Goal: Task Accomplishment & Management: Use online tool/utility

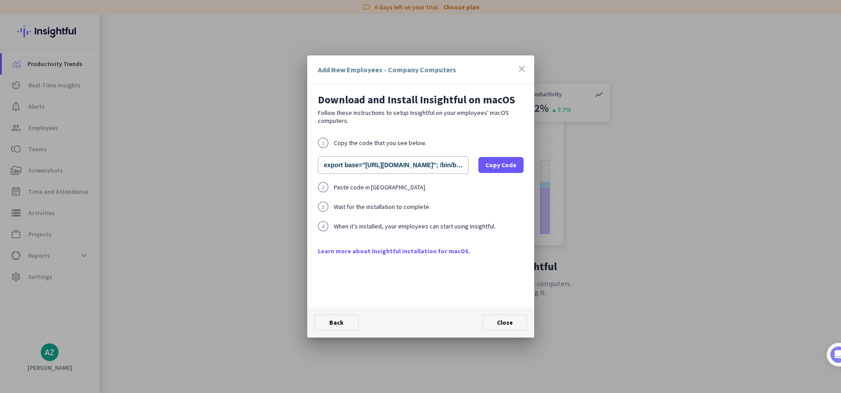
click at [612, 160] on div at bounding box center [420, 196] width 841 height 393
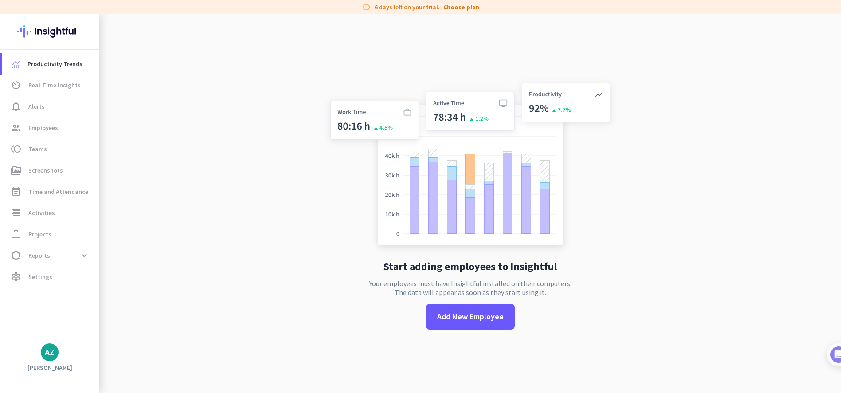
click at [640, 152] on app-no-employees "Start adding employees to Insightful Your employees must have Insightful instal…" at bounding box center [470, 210] width 742 height 393
click at [491, 310] on span at bounding box center [470, 316] width 89 height 21
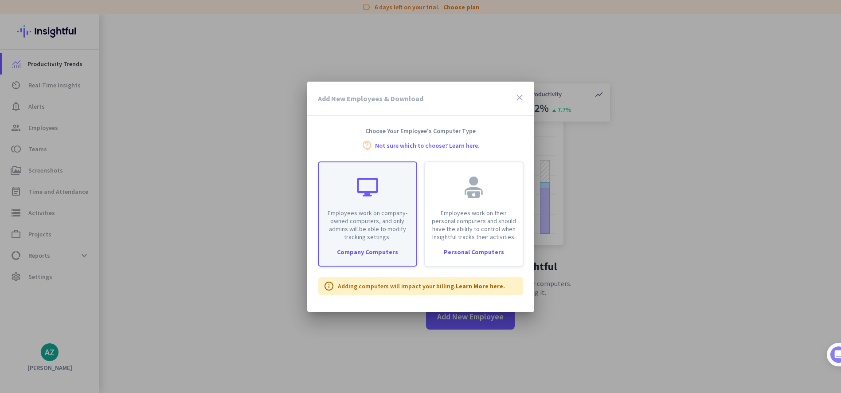
click at [388, 196] on div "Employees work on company-owned computers, and only admins will be able to modi…" at bounding box center [368, 201] width 98 height 79
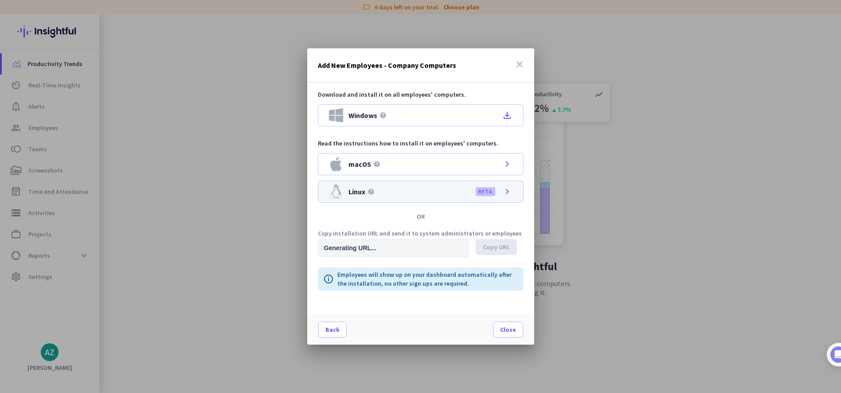
type input "[URL][DOMAIN_NAME]"
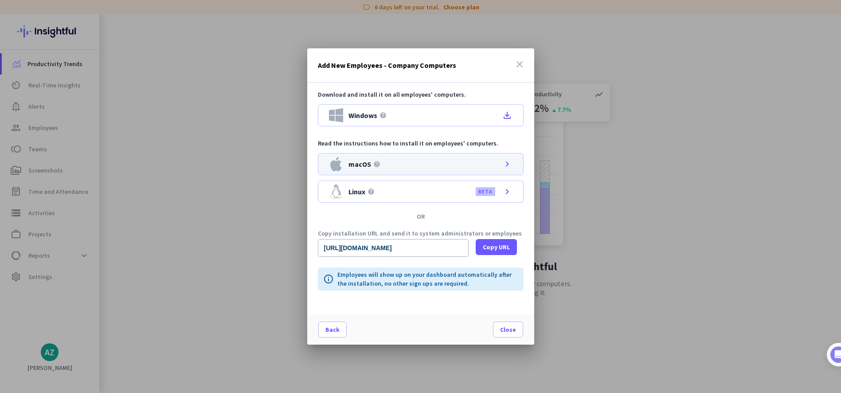
click at [423, 162] on div "macOS help chevron_right" at bounding box center [421, 164] width 206 height 22
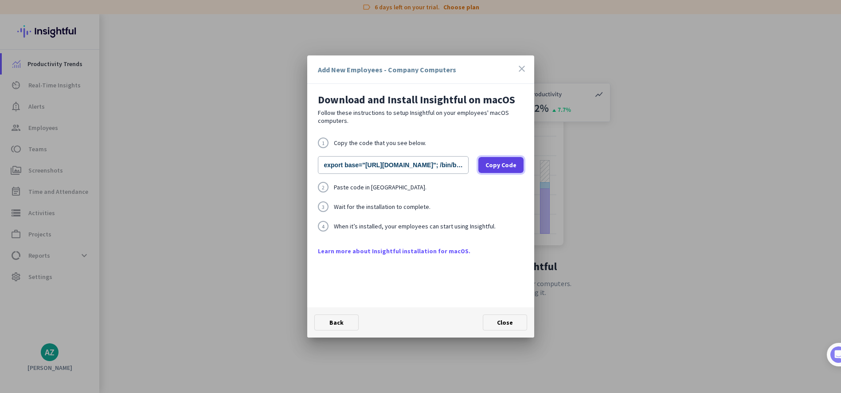
click at [513, 165] on span "Copy Code" at bounding box center [501, 165] width 31 height 9
click at [495, 192] on div "2 Paste code in [GEOGRAPHIC_DATA]." at bounding box center [421, 187] width 206 height 11
click at [492, 131] on div "Download and Install Insightful on macOS Follow these instructions to setup Ins…" at bounding box center [420, 196] width 227 height 224
click at [500, 164] on span "Copy Code" at bounding box center [501, 165] width 31 height 9
click at [519, 68] on icon "close" at bounding box center [522, 68] width 11 height 11
